Goal: Transaction & Acquisition: Purchase product/service

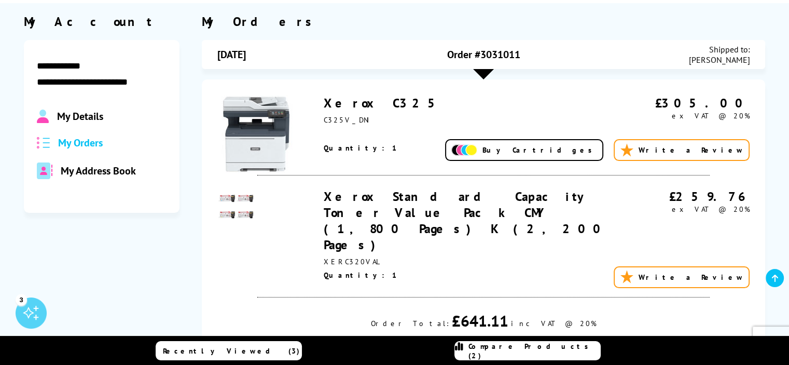
scroll to position [104, 0]
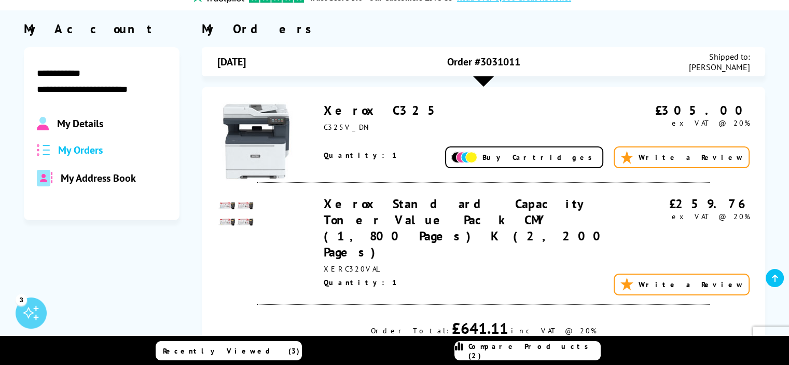
click at [349, 113] on link "Xerox C325" at bounding box center [384, 110] width 120 height 16
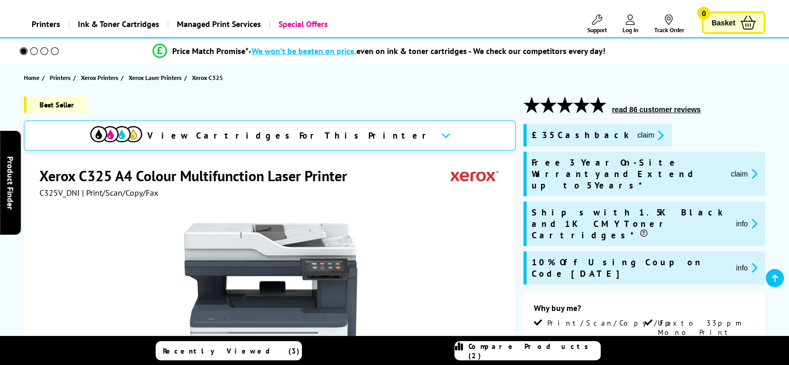
scroll to position [116, 0]
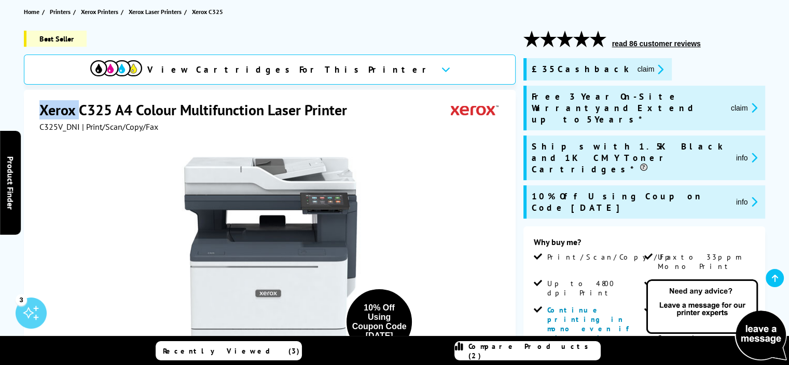
drag, startPoint x: 36, startPoint y: 106, endPoint x: 88, endPoint y: 108, distance: 51.9
click at [85, 108] on div "Xerox C325 A4 Colour Multifunction Laser Printer C325V_DNI | Print/Scan/Copy/Fa…" at bounding box center [270, 313] width 492 height 447
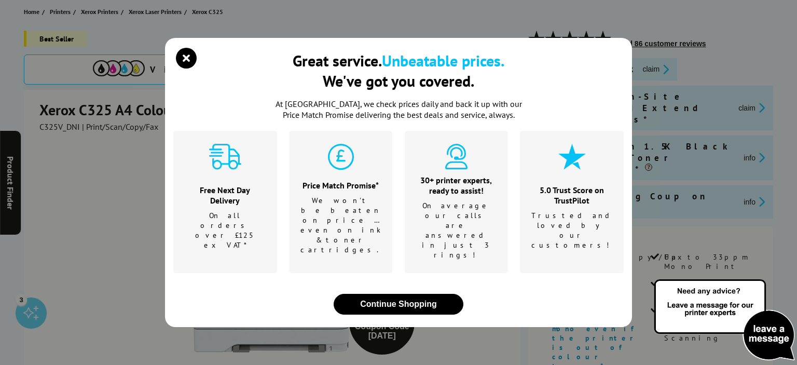
drag, startPoint x: 88, startPoint y: 108, endPoint x: 99, endPoint y: 108, distance: 10.4
click at [99, 108] on div "Great service. Unbeatable prices. We've got you covered. At Printerland, we che…" at bounding box center [398, 182] width 797 height 365
click at [184, 68] on icon "close modal" at bounding box center [186, 58] width 21 height 21
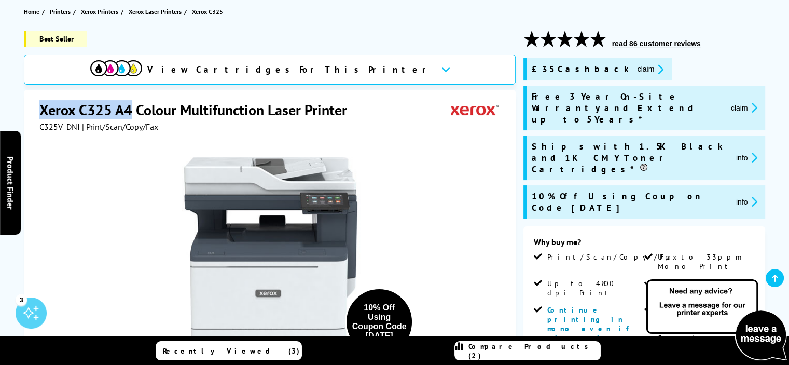
drag, startPoint x: 38, startPoint y: 106, endPoint x: 131, endPoint y: 115, distance: 92.7
click at [131, 115] on div "Xerox C325 A4 Colour Multifunction Laser Printer C325V_DNI | Print/Scan/Copy/Fa…" at bounding box center [270, 313] width 492 height 447
copy h1 "Xerox C325 A4"
